Goal: Communication & Community: Participate in discussion

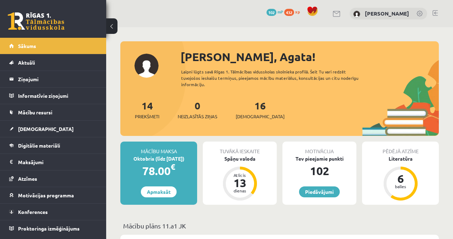
click at [57, 59] on link "Aktuāli" at bounding box center [53, 62] width 88 height 16
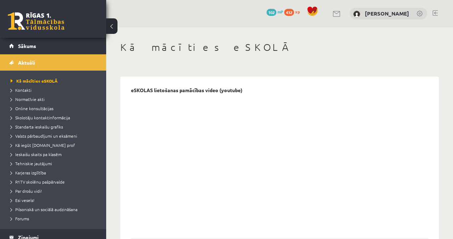
click at [66, 230] on legend "Ziņojumi 0" at bounding box center [57, 238] width 79 height 16
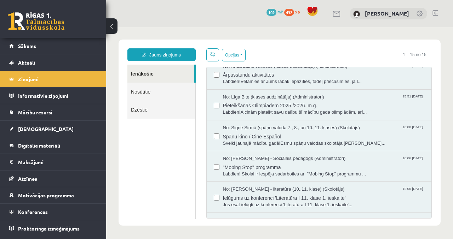
scroll to position [193, 0]
click at [337, 202] on span "Jūs esat ielūgti uz konferenci 'Literatūra I 11. klase 1. ieskaite'..." at bounding box center [324, 205] width 202 height 7
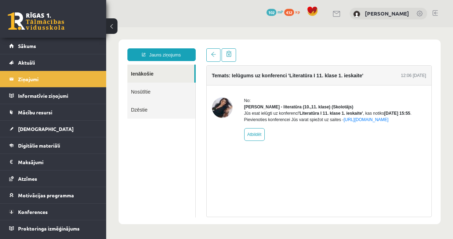
scroll to position [0, 0]
click at [65, 51] on link "Sākums" at bounding box center [53, 46] width 88 height 16
